Goal: Task Accomplishment & Management: Use online tool/utility

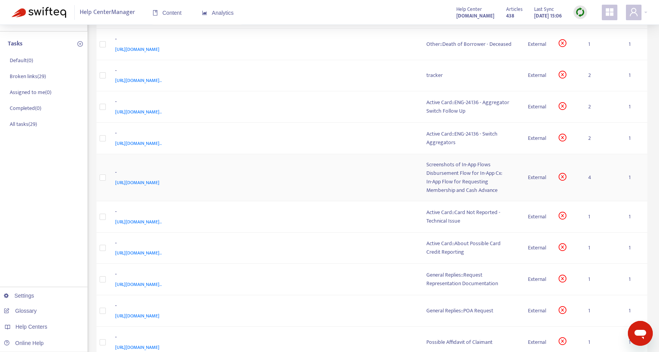
scroll to position [98, 0]
click at [437, 137] on div "Active Card::ENG-24136 - Switch Aggregators" at bounding box center [470, 137] width 89 height 17
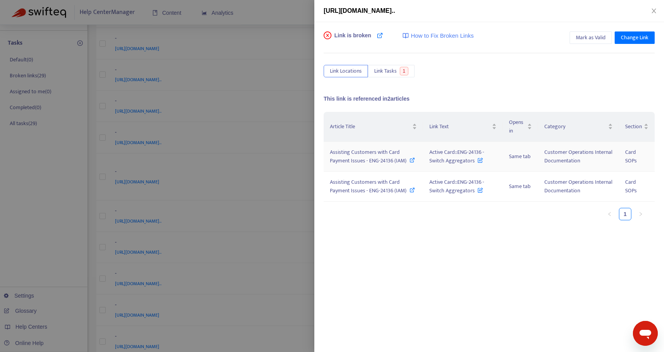
click at [411, 162] on icon at bounding box center [412, 159] width 5 height 5
click at [654, 12] on icon "close" at bounding box center [654, 11] width 6 height 6
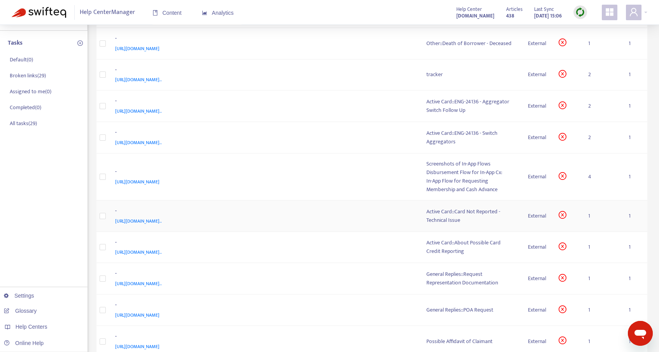
click at [448, 212] on div "Active Card::Card Not Reported - Technical Issue" at bounding box center [470, 216] width 89 height 17
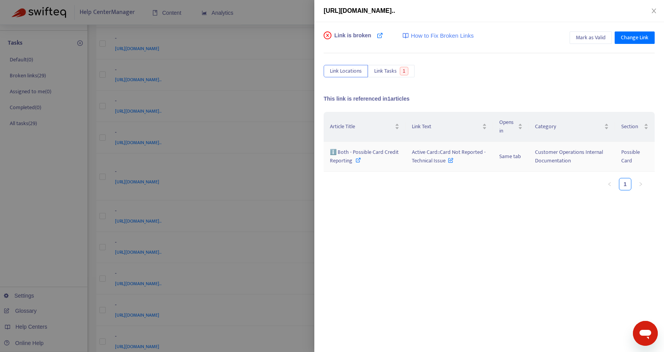
click at [357, 161] on icon at bounding box center [358, 159] width 5 height 5
click at [656, 10] on icon "close" at bounding box center [654, 11] width 6 height 6
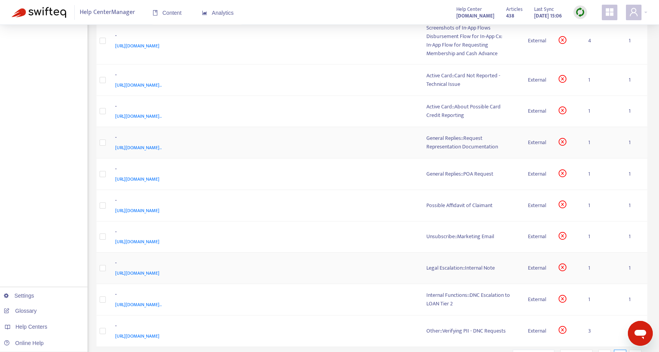
scroll to position [272, 0]
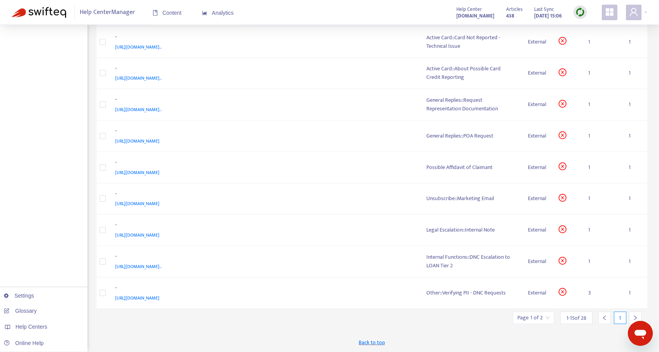
click at [635, 318] on icon "right" at bounding box center [634, 317] width 5 height 5
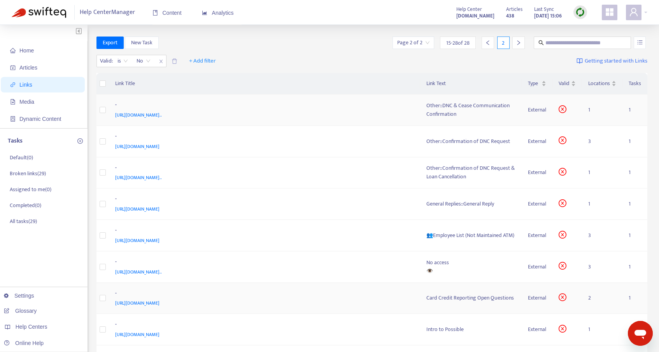
scroll to position [194, 0]
